Goal: Transaction & Acquisition: Obtain resource

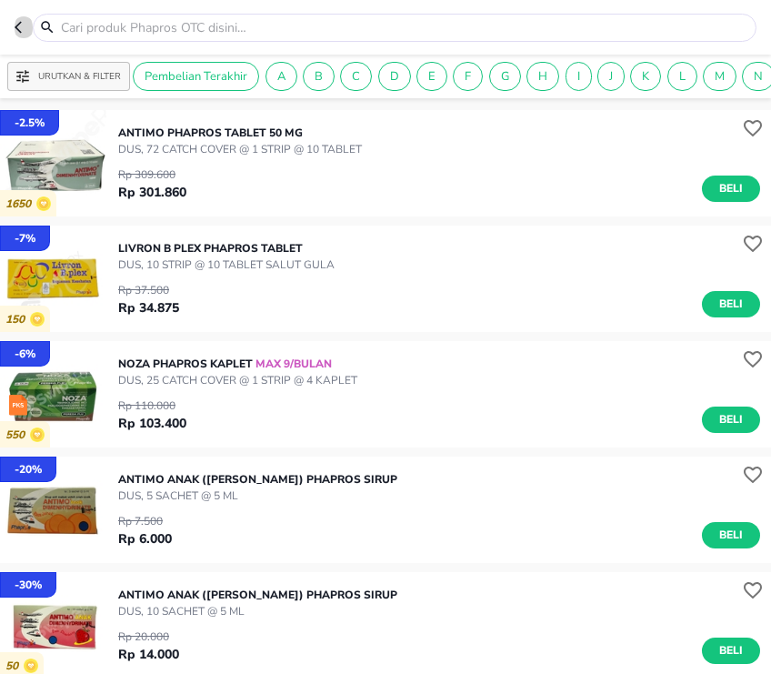
click at [17, 25] on icon "button" at bounding box center [18, 28] width 7 height 12
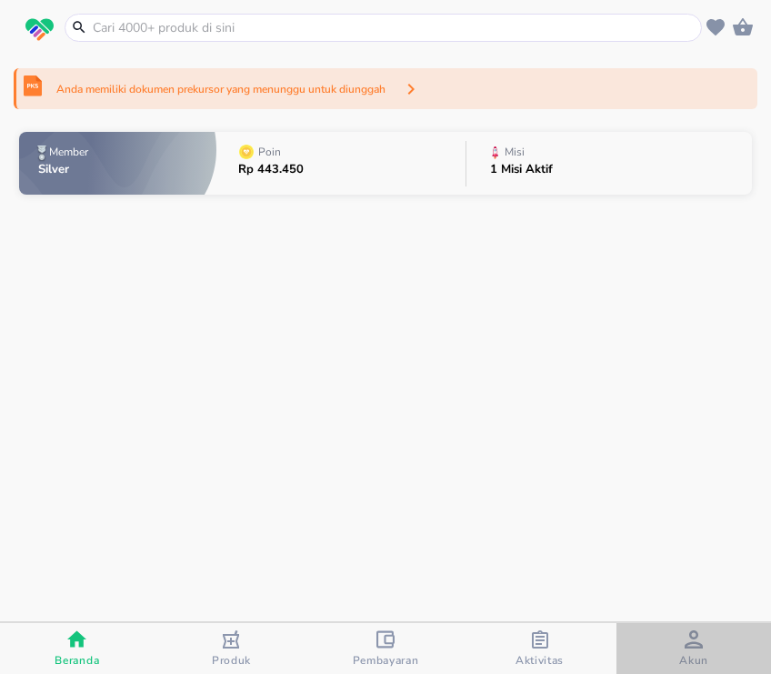
click at [706, 637] on div "Akun" at bounding box center [693, 648] width 29 height 37
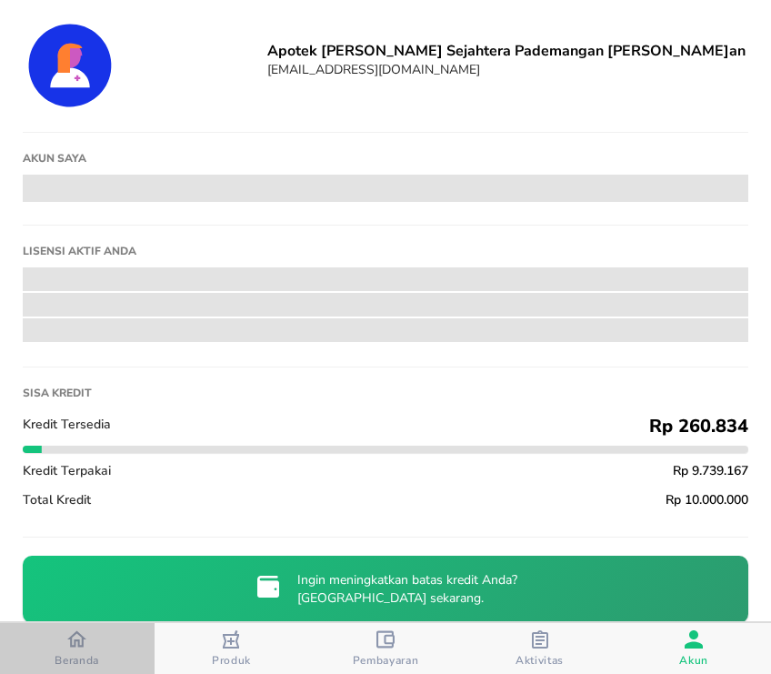
click at [75, 641] on icon "button" at bounding box center [76, 639] width 19 height 16
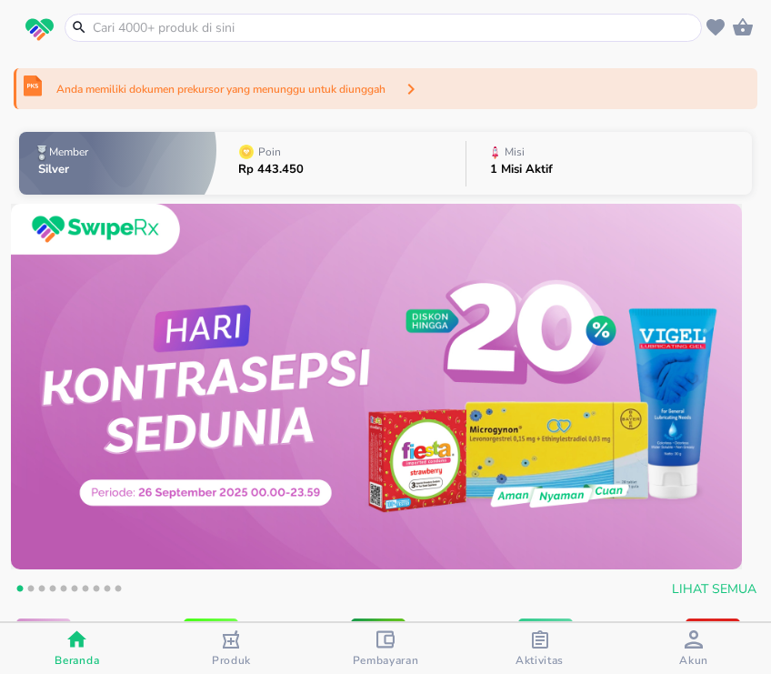
click at [422, 86] on icon "button" at bounding box center [411, 89] width 22 height 22
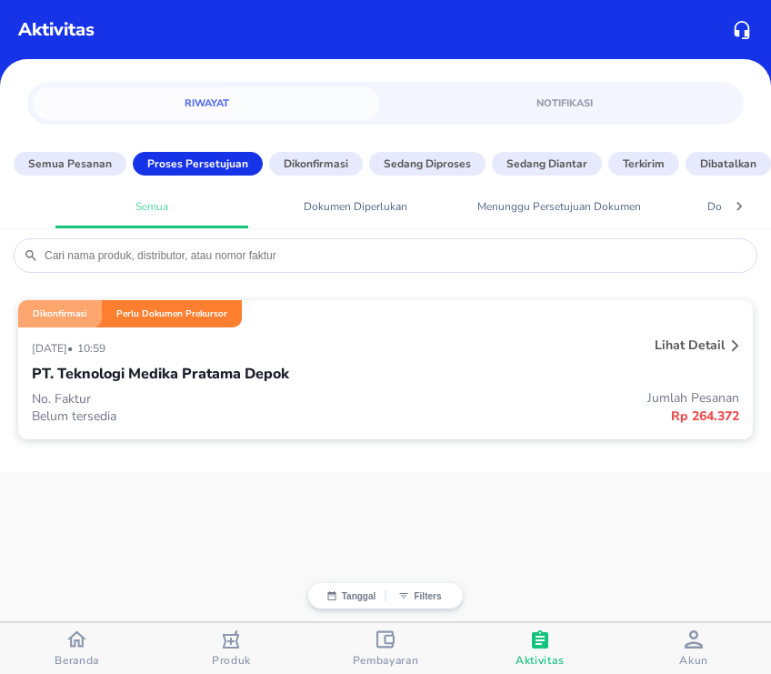
click at [728, 345] on div "Lihat detail" at bounding box center [689, 345] width 77 height 25
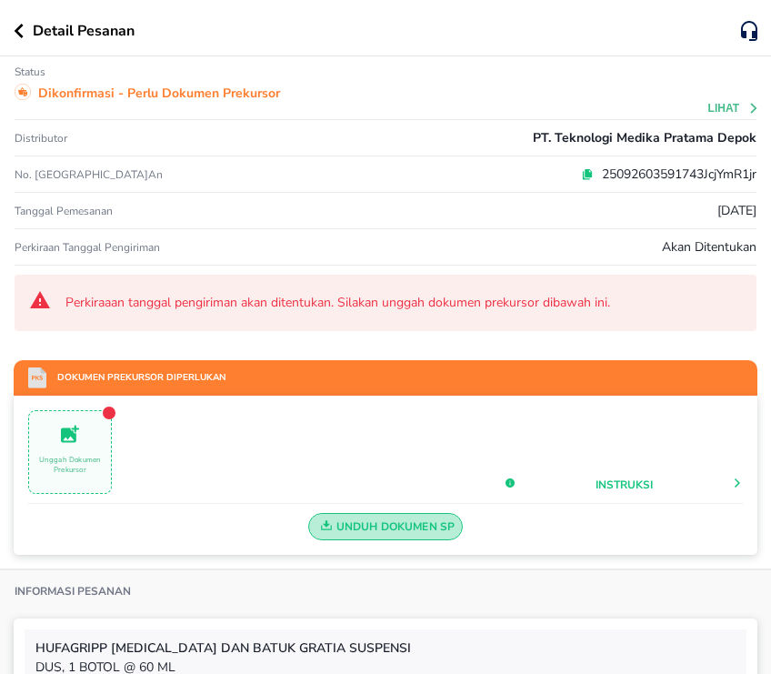
click at [419, 534] on span "Unduh Dokumen SP" at bounding box center [386, 527] width 139 height 24
